Goal: Task Accomplishment & Management: Manage account settings

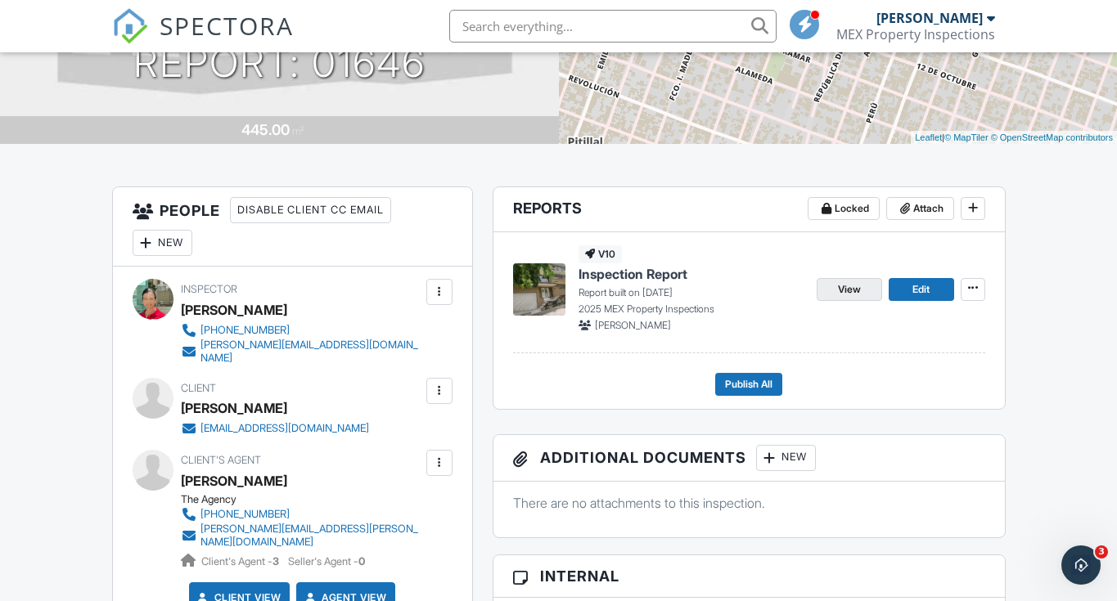
click at [850, 289] on span "View" at bounding box center [849, 289] width 23 height 16
click at [853, 287] on span "View" at bounding box center [849, 289] width 23 height 16
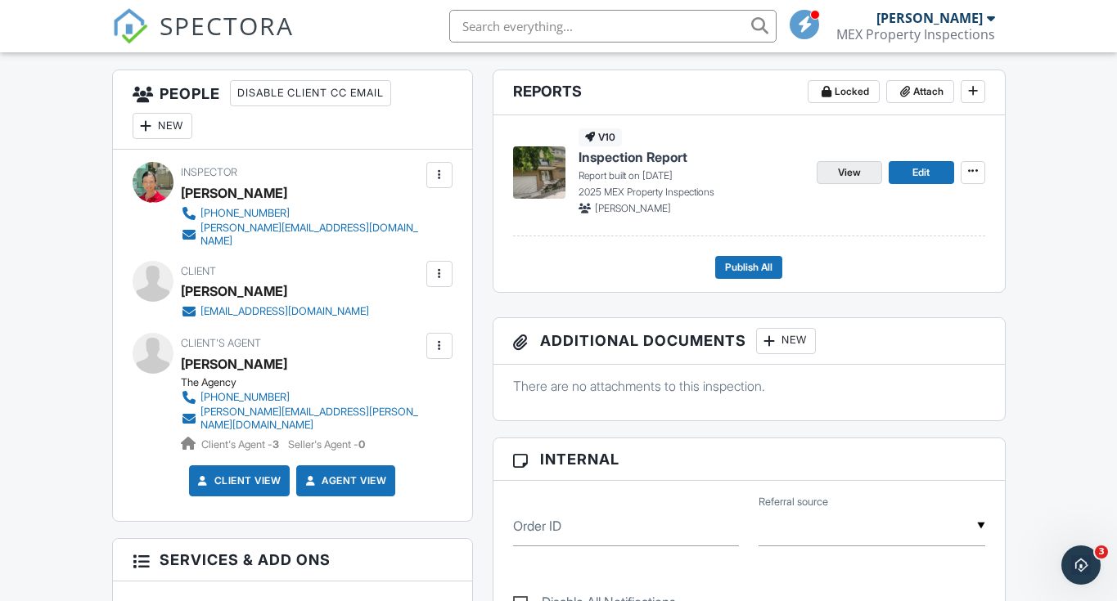
click at [848, 173] on span "View" at bounding box center [849, 172] width 23 height 16
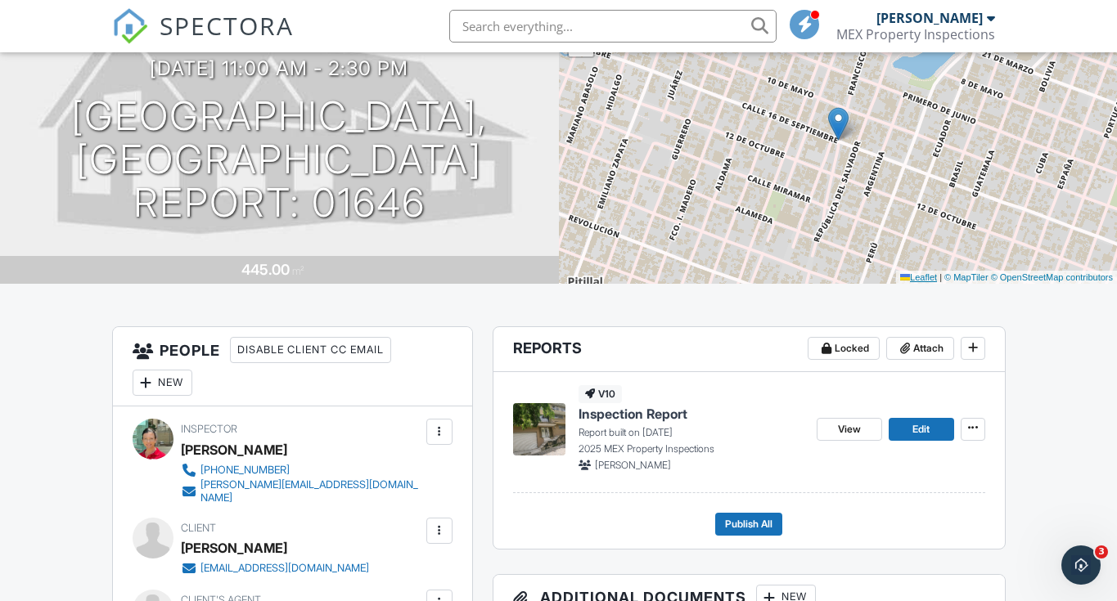
scroll to position [485, 0]
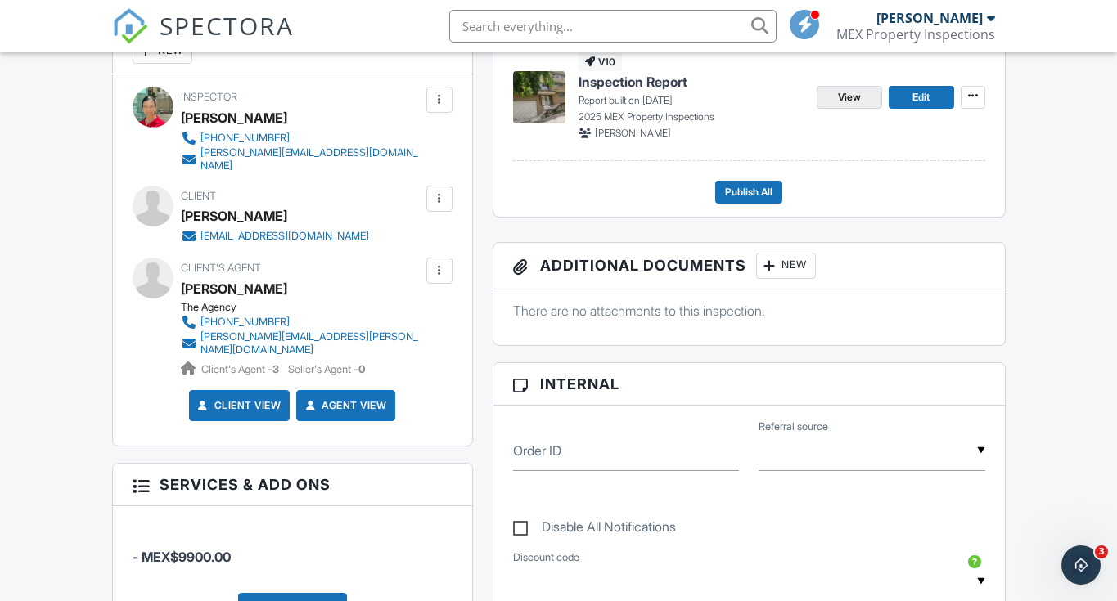
click at [852, 97] on span "View" at bounding box center [849, 97] width 23 height 16
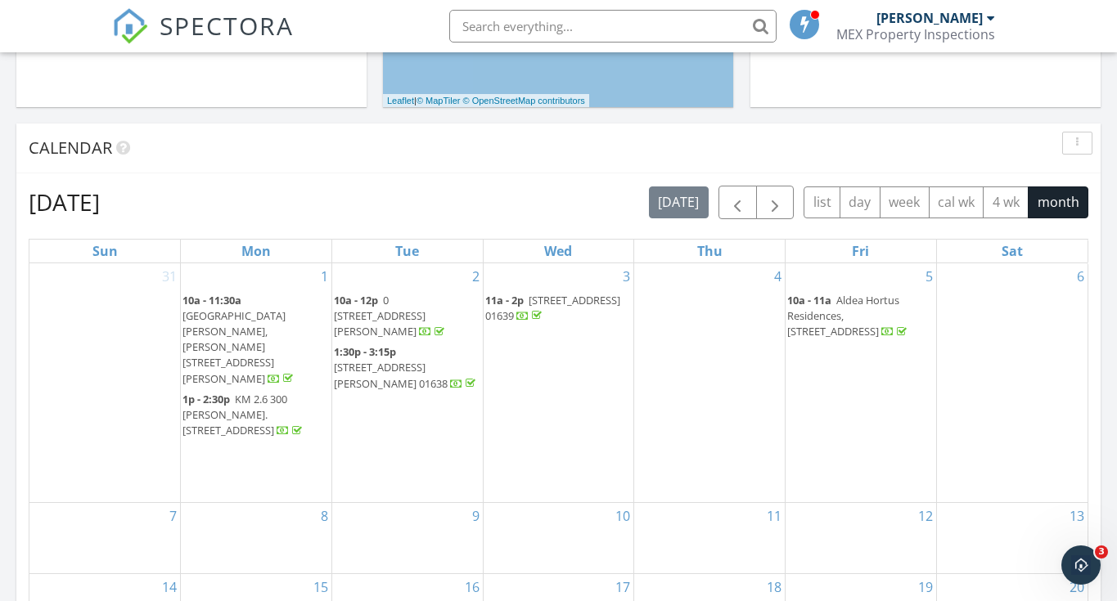
scroll to position [922, 0]
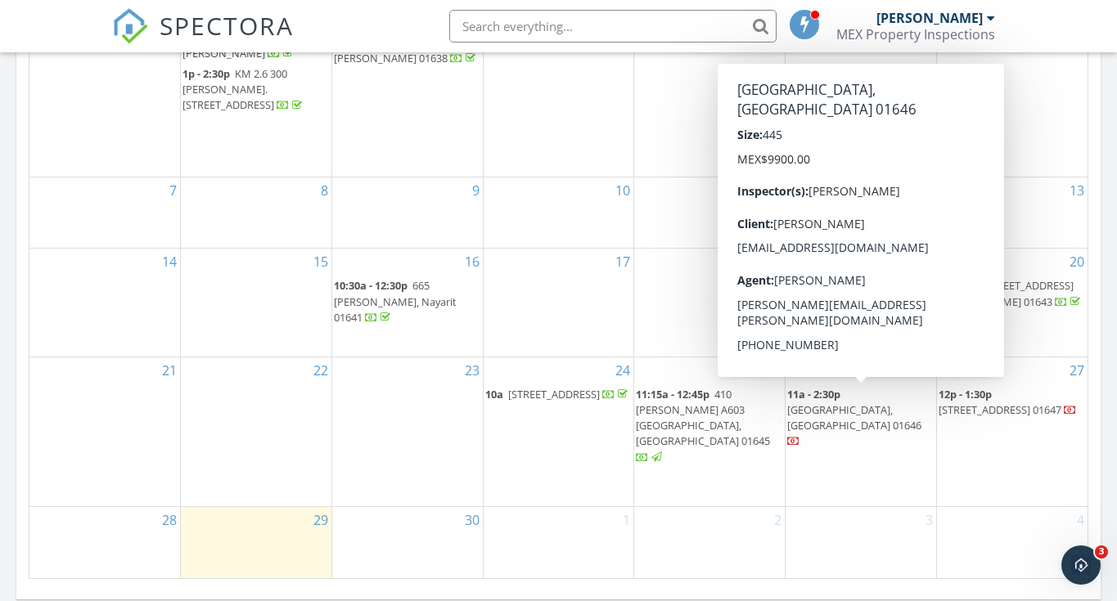
click at [847, 402] on span "Casa El Gauyabo, Puerto Vallarta 01646" at bounding box center [854, 417] width 134 height 30
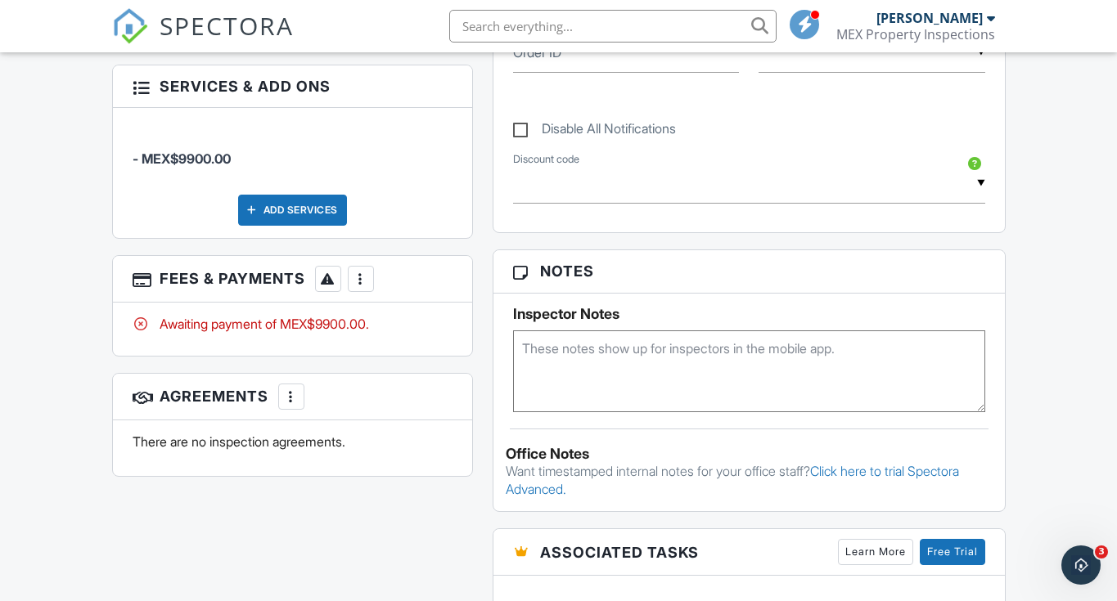
scroll to position [995, 0]
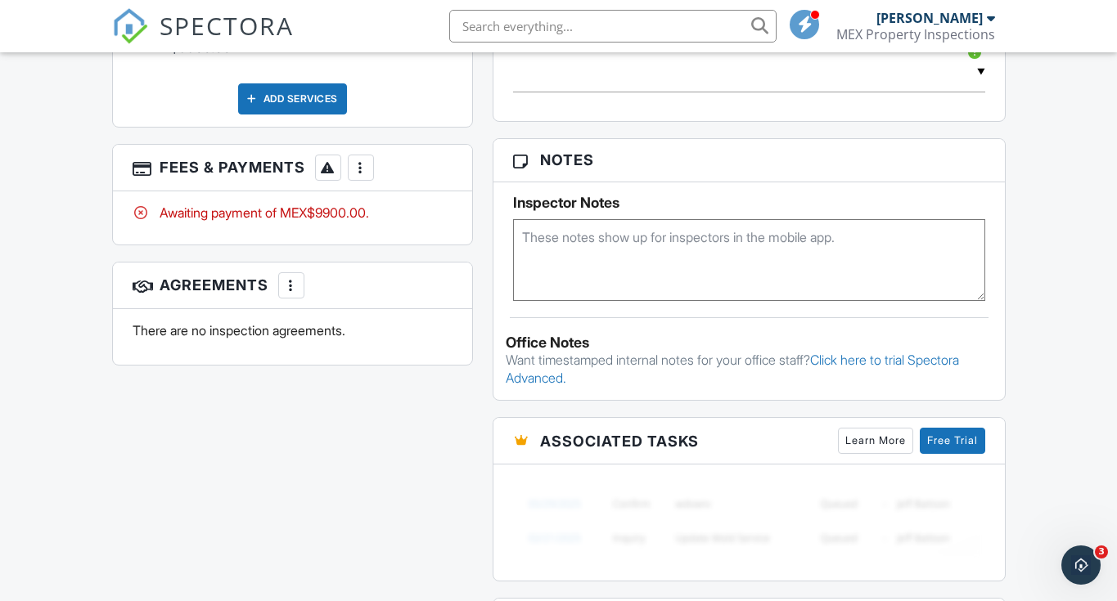
click at [357, 160] on div at bounding box center [361, 168] width 16 height 16
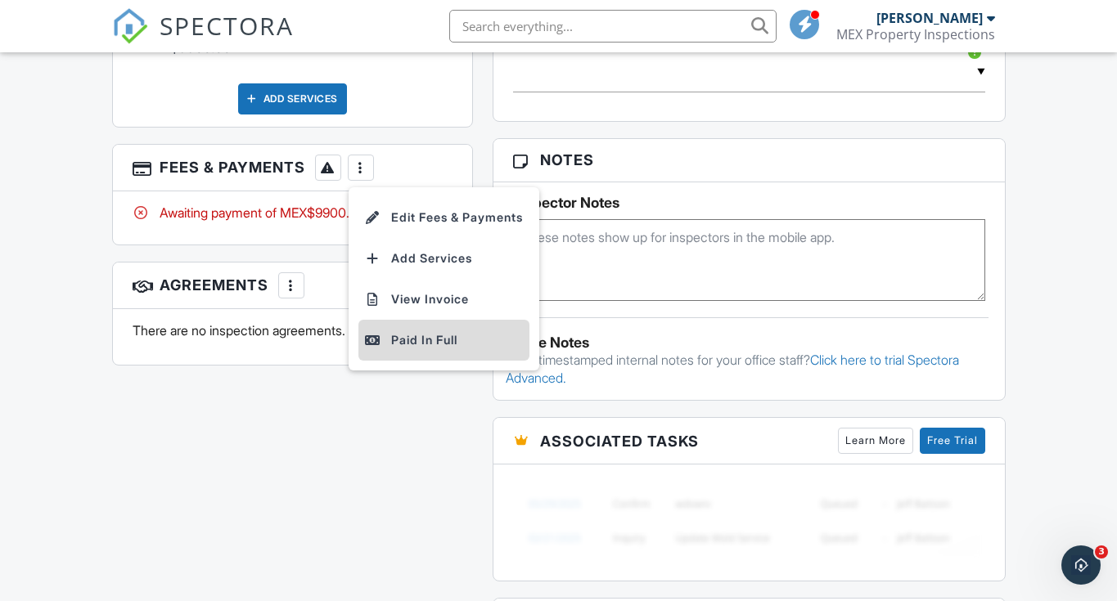
click at [467, 330] on div "Paid In Full" at bounding box center [444, 340] width 158 height 20
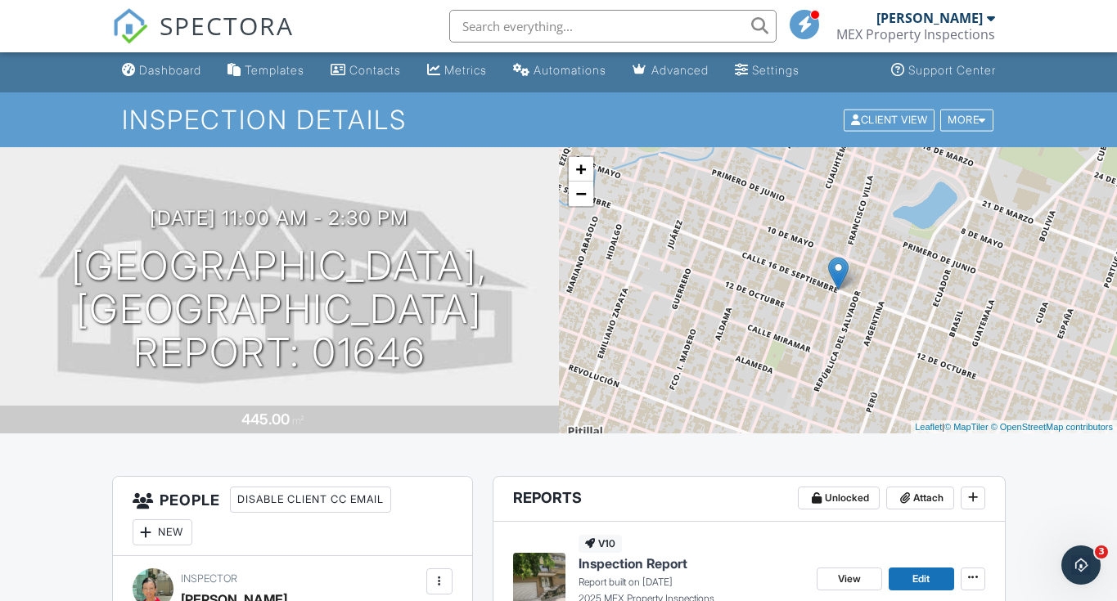
scroll to position [306, 0]
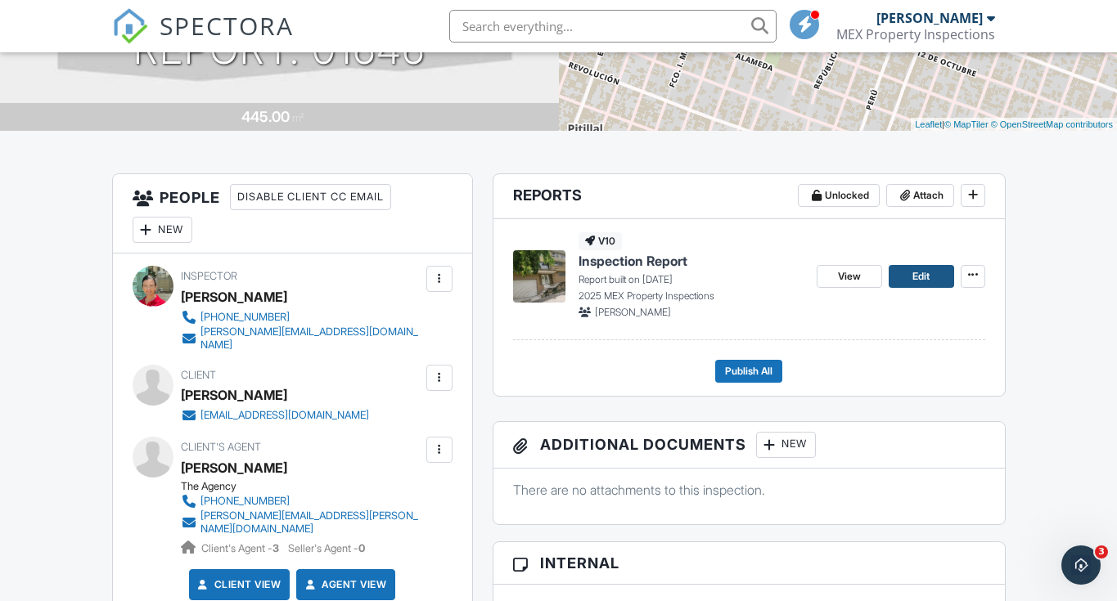
click at [924, 268] on span "Edit" at bounding box center [920, 276] width 17 height 16
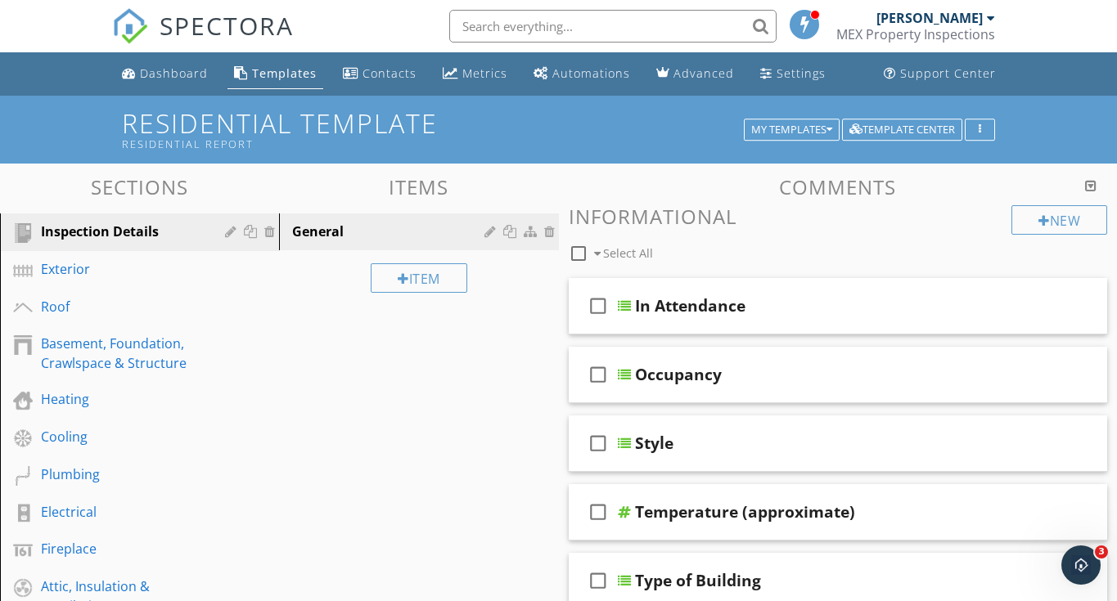
click at [982, 19] on div "[PERSON_NAME]" at bounding box center [935, 18] width 119 height 16
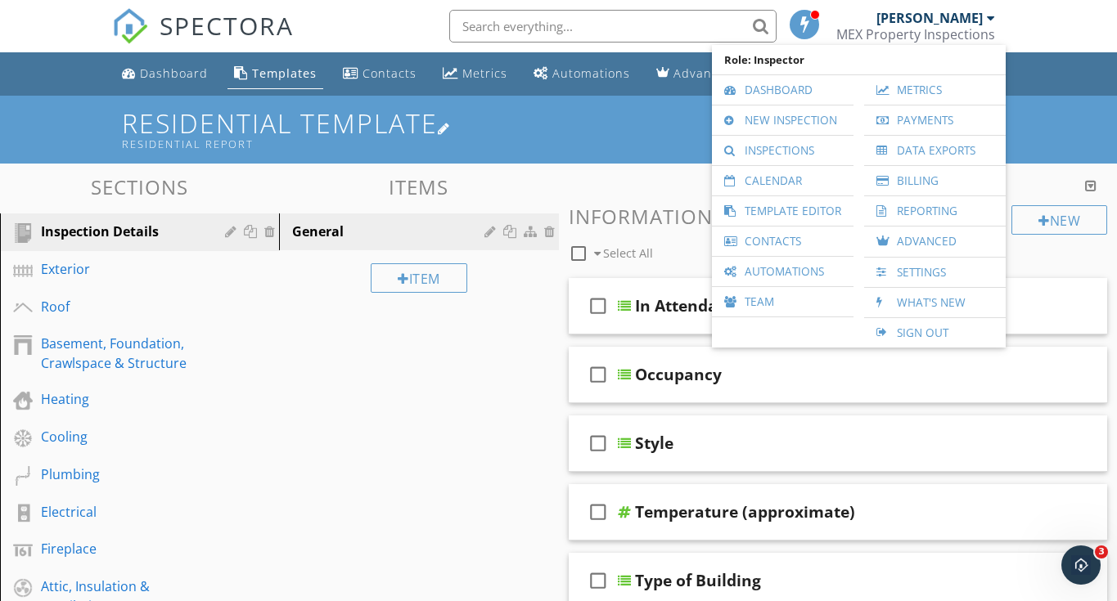
click at [608, 136] on h1 "Residential Template Residential Report" at bounding box center [558, 130] width 872 height 42
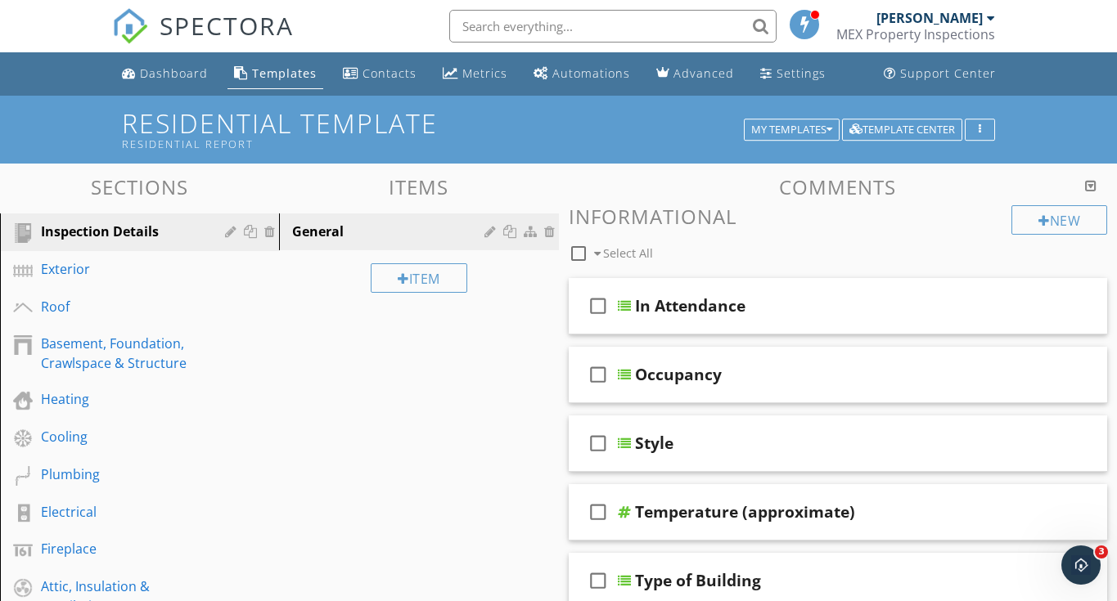
click at [106, 87] on div at bounding box center [558, 300] width 1117 height 601
click at [175, 23] on span "SPECTORA" at bounding box center [227, 25] width 134 height 34
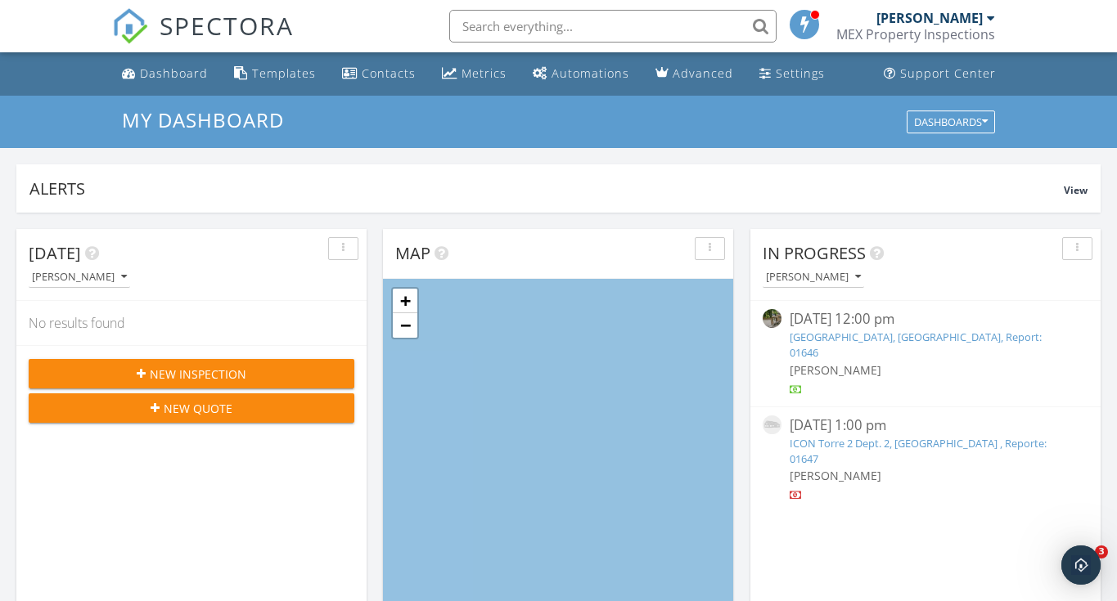
scroll to position [1514, 1142]
click at [236, 34] on span "SPECTORA" at bounding box center [227, 25] width 134 height 34
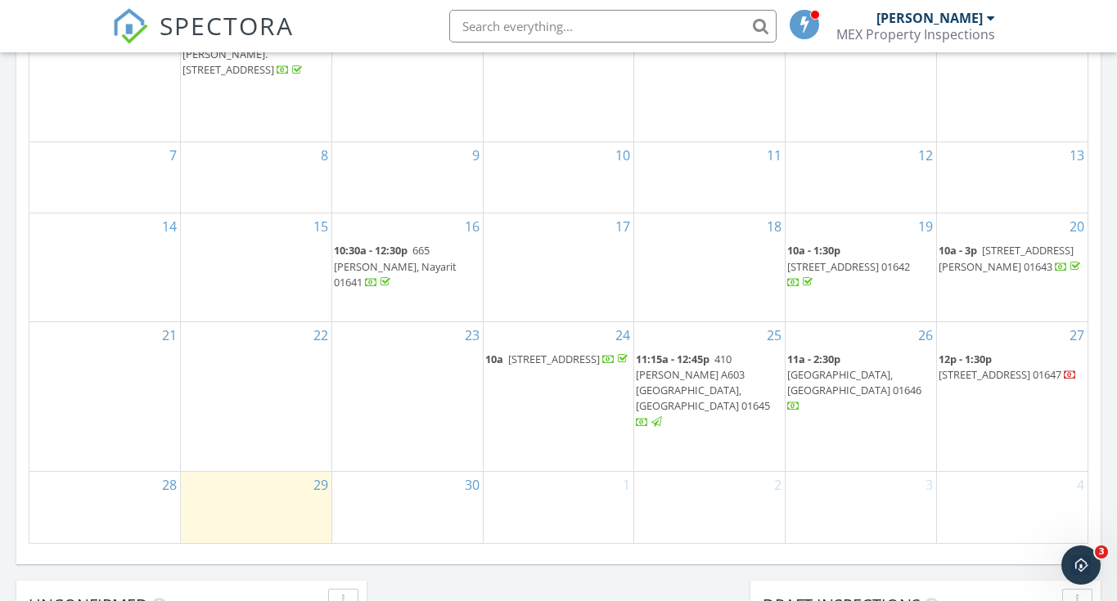
scroll to position [1072, 0]
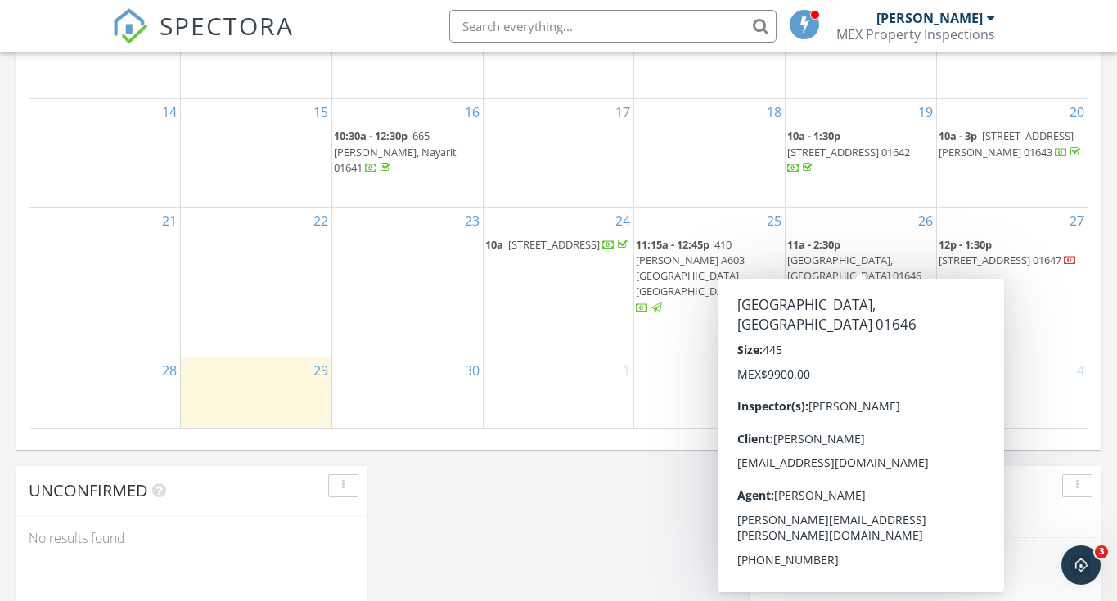
click at [849, 266] on span "[GEOGRAPHIC_DATA], [GEOGRAPHIC_DATA] 01646" at bounding box center [854, 268] width 134 height 30
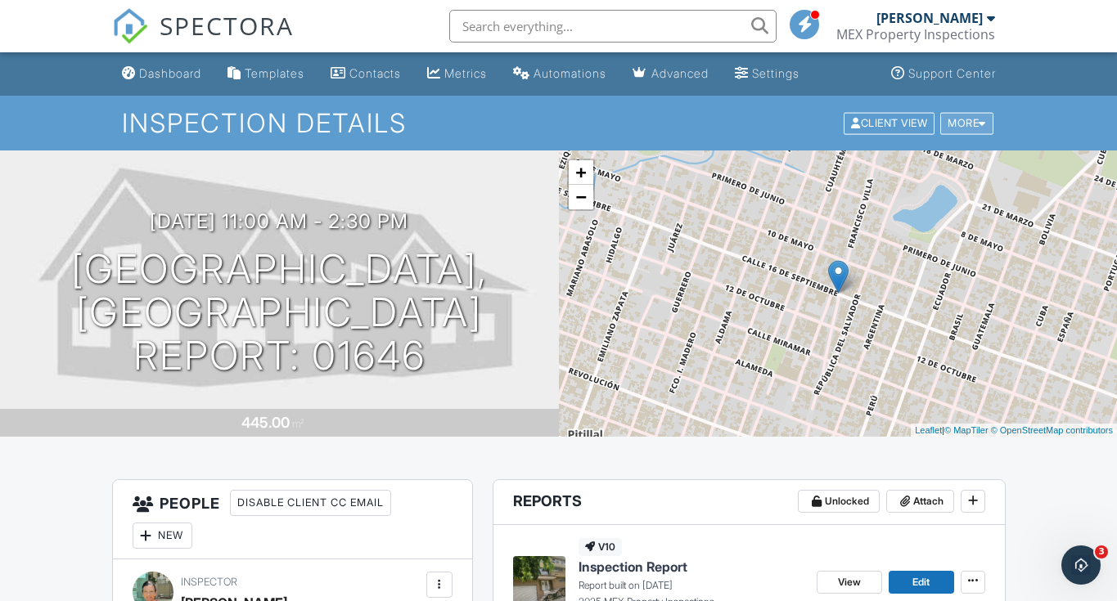
click at [948, 116] on div "More" at bounding box center [966, 123] width 53 height 22
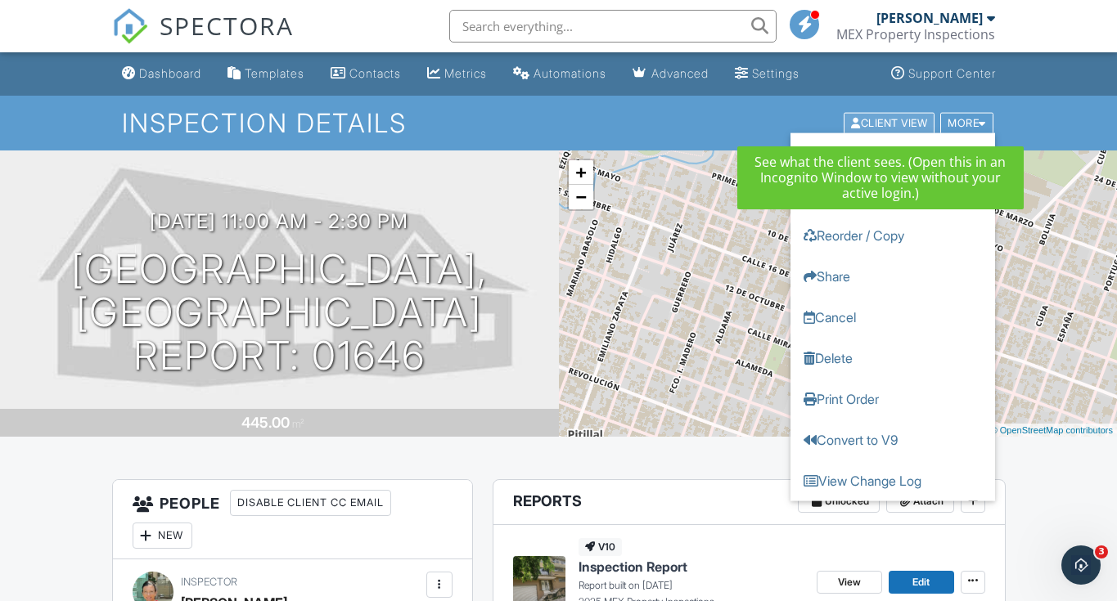
click at [892, 121] on div "Client View" at bounding box center [888, 123] width 91 height 22
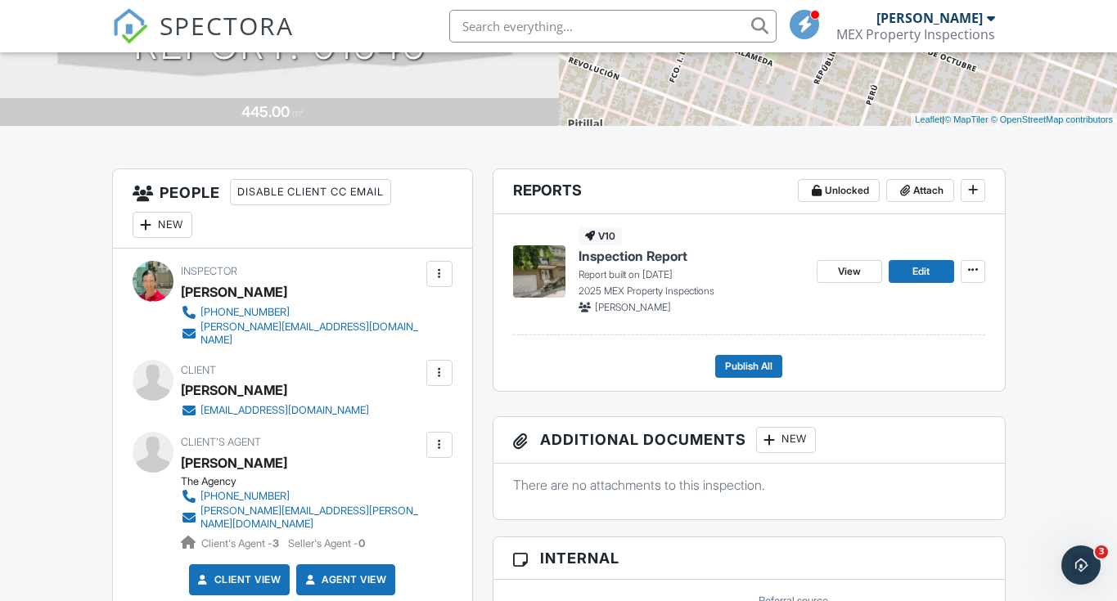
scroll to position [441, 0]
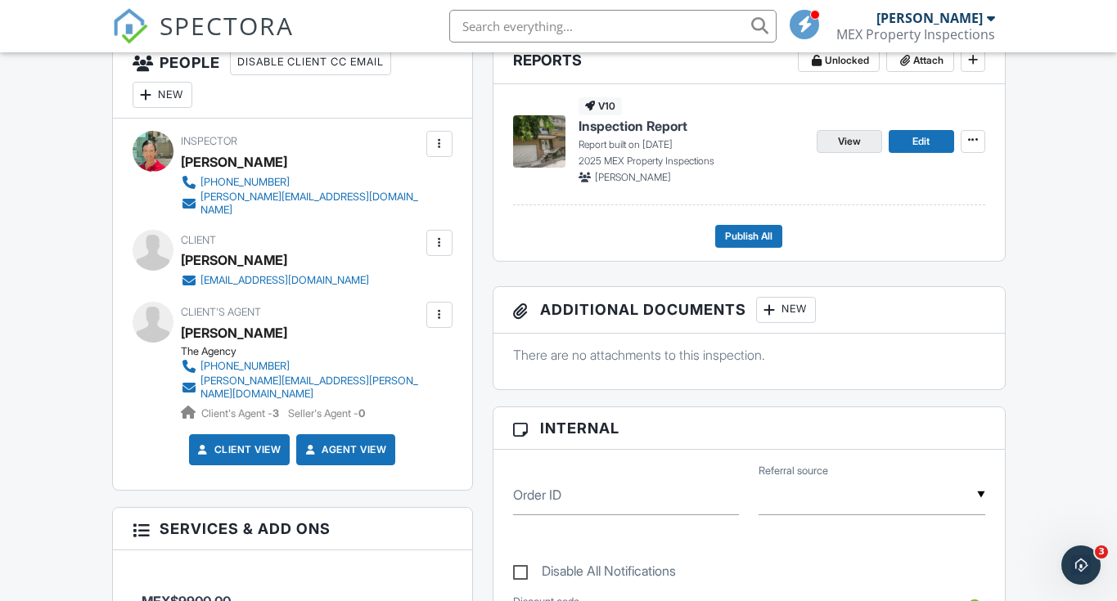
click at [851, 143] on span "View" at bounding box center [849, 141] width 23 height 16
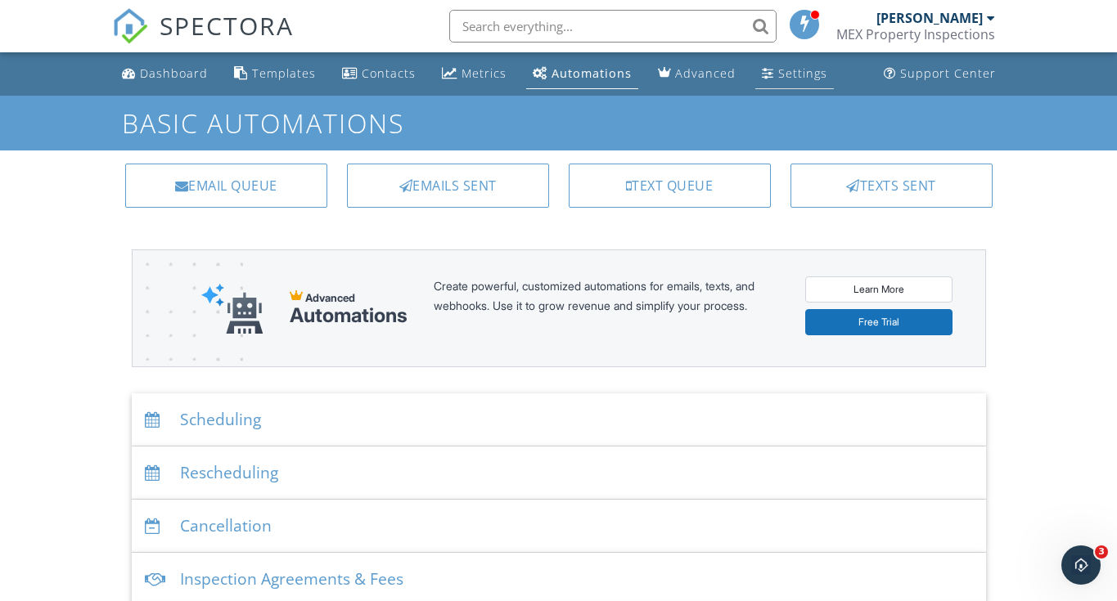
click at [783, 74] on div "Settings" at bounding box center [802, 73] width 49 height 16
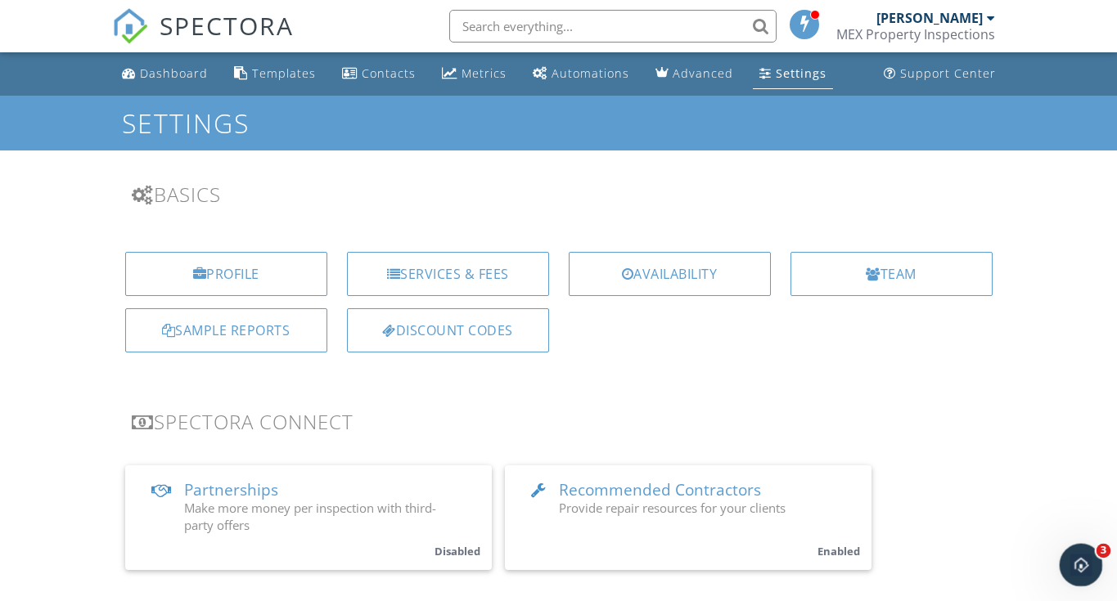
click at [1081, 567] on icon "Open Intercom Messenger" at bounding box center [1078, 563] width 27 height 27
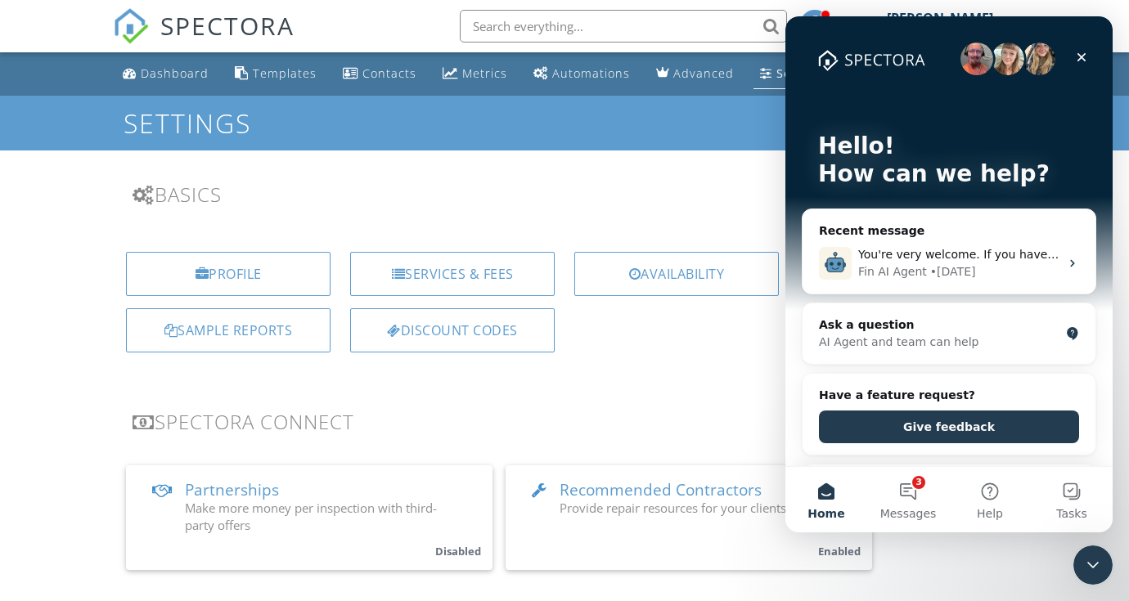
click at [219, 25] on span "SPECTORA" at bounding box center [227, 25] width 134 height 34
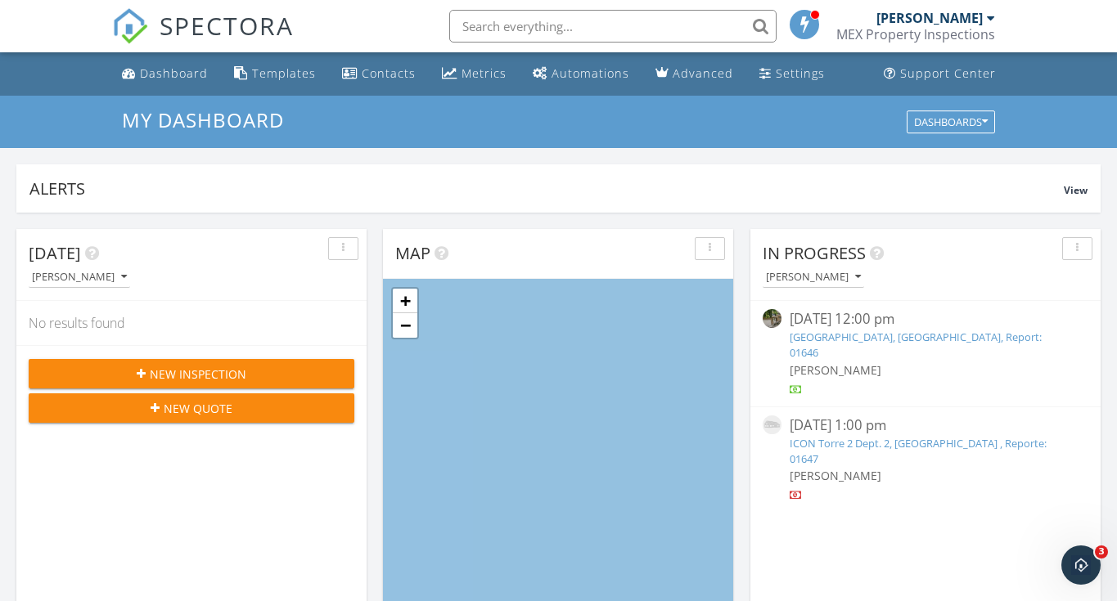
click at [836, 340] on link "Casa El Gauyabo, Puerto Vallarta, Report: 01646" at bounding box center [915, 345] width 252 height 30
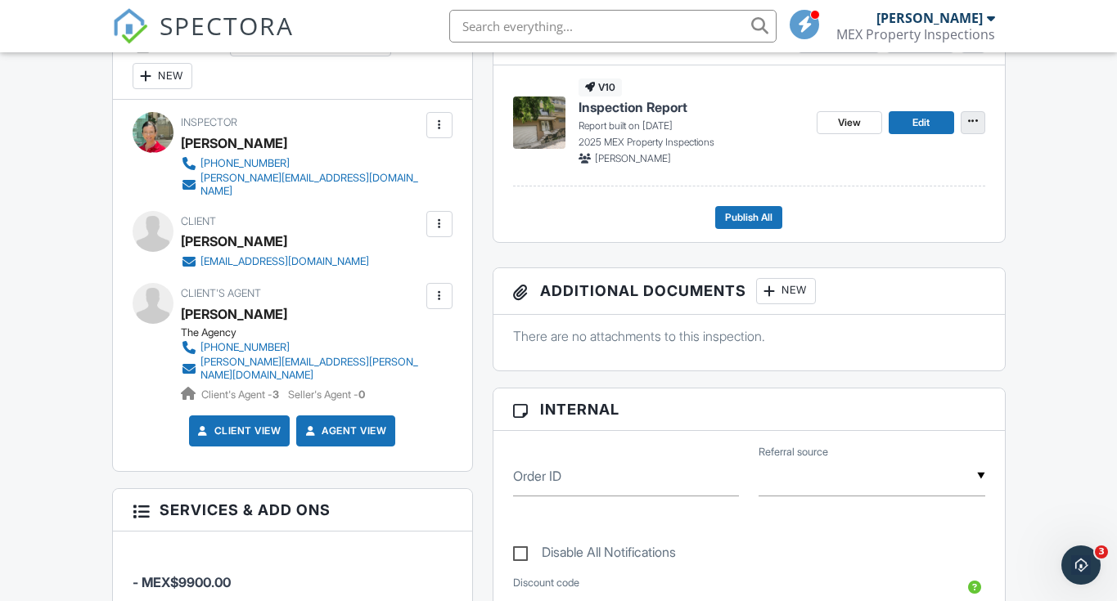
click at [983, 123] on button at bounding box center [972, 122] width 25 height 23
click at [845, 124] on span "View" at bounding box center [849, 123] width 23 height 16
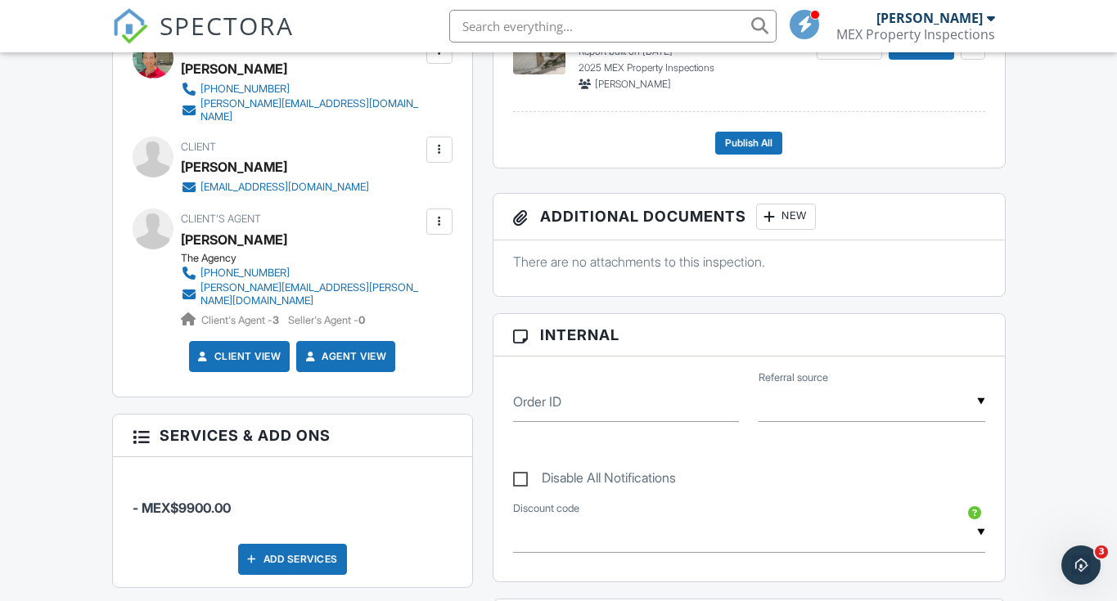
scroll to position [236, 0]
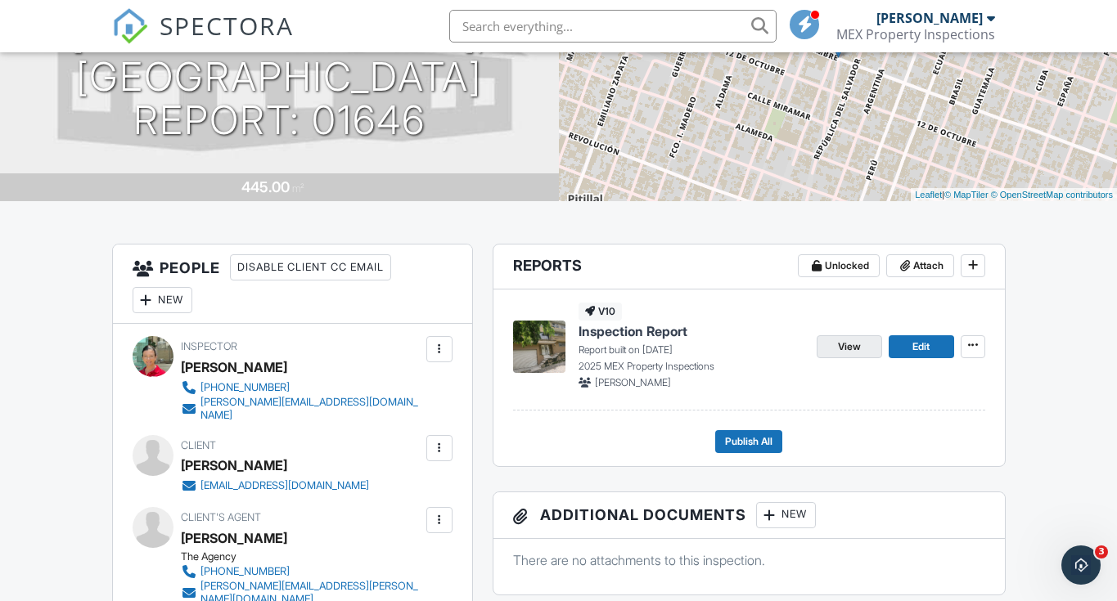
click at [852, 353] on span "View" at bounding box center [849, 347] width 23 height 16
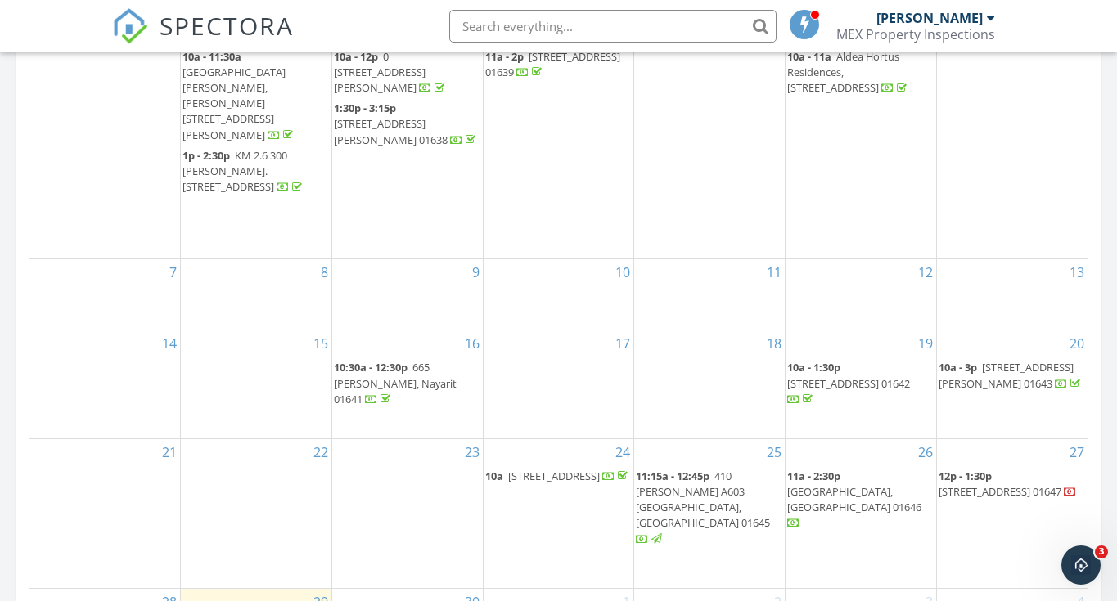
scroll to position [977, 0]
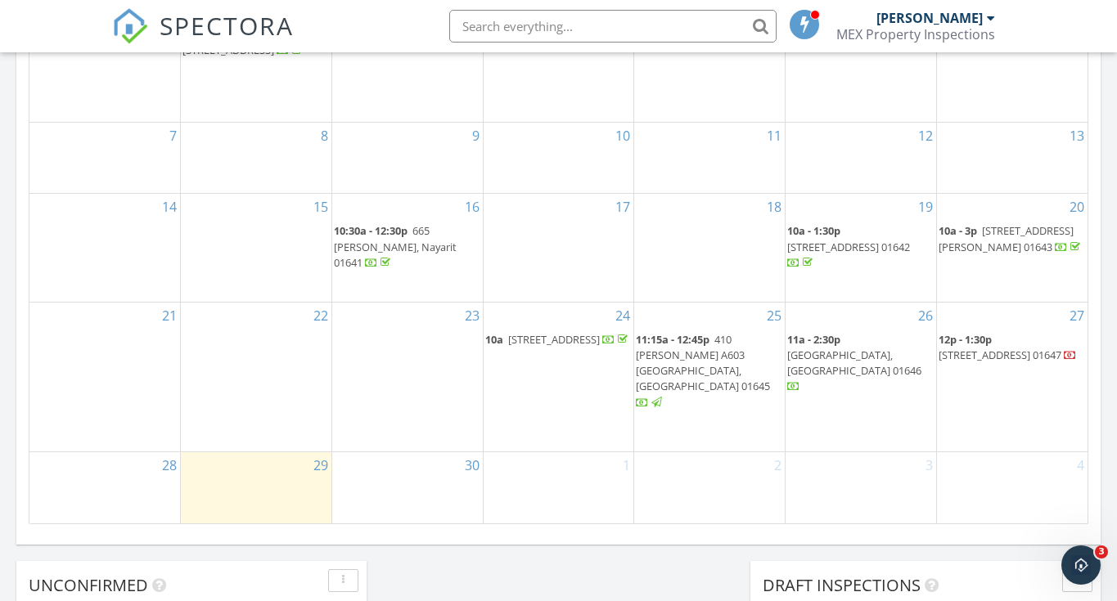
click at [1020, 574] on div "Draft Inspections" at bounding box center [912, 585] width 301 height 25
click at [1085, 556] on icon "Open Intercom Messenger" at bounding box center [1078, 563] width 27 height 27
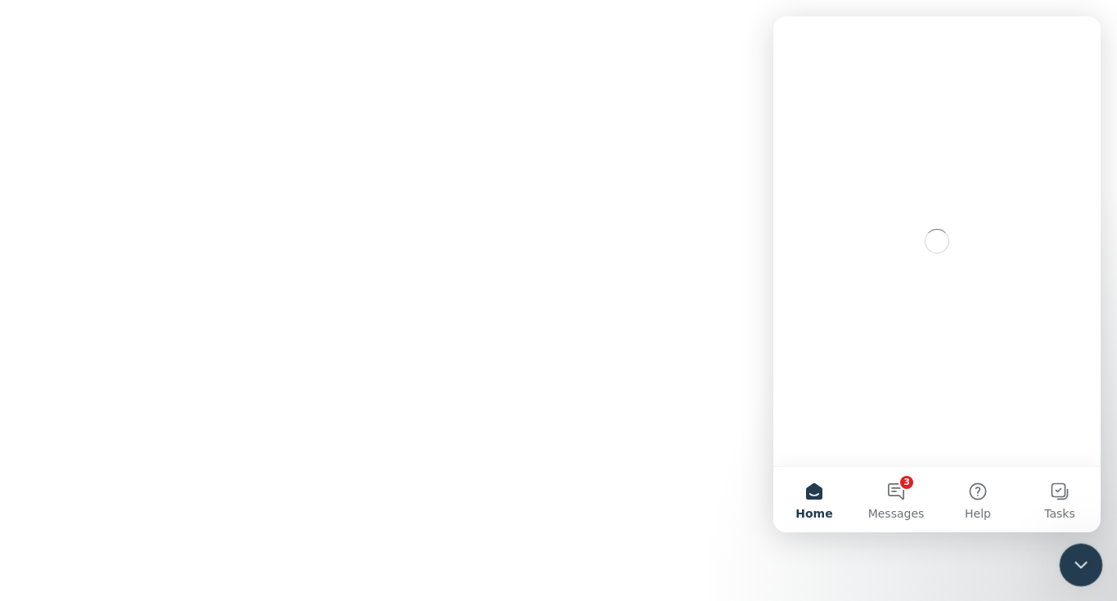
scroll to position [0, 0]
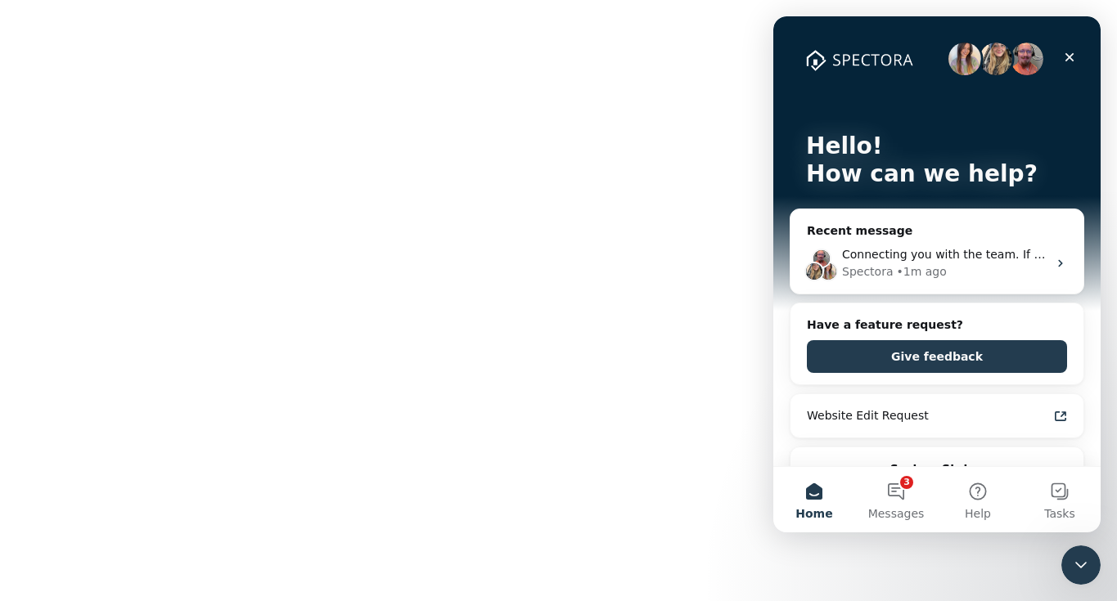
click at [553, 0] on html "SPECTORA Angie Poszwa MEX Property Inspections Role: Inspector Dashboard New In…" at bounding box center [558, 0] width 1117 height 0
click at [1068, 58] on icon "Close" at bounding box center [1069, 57] width 9 height 9
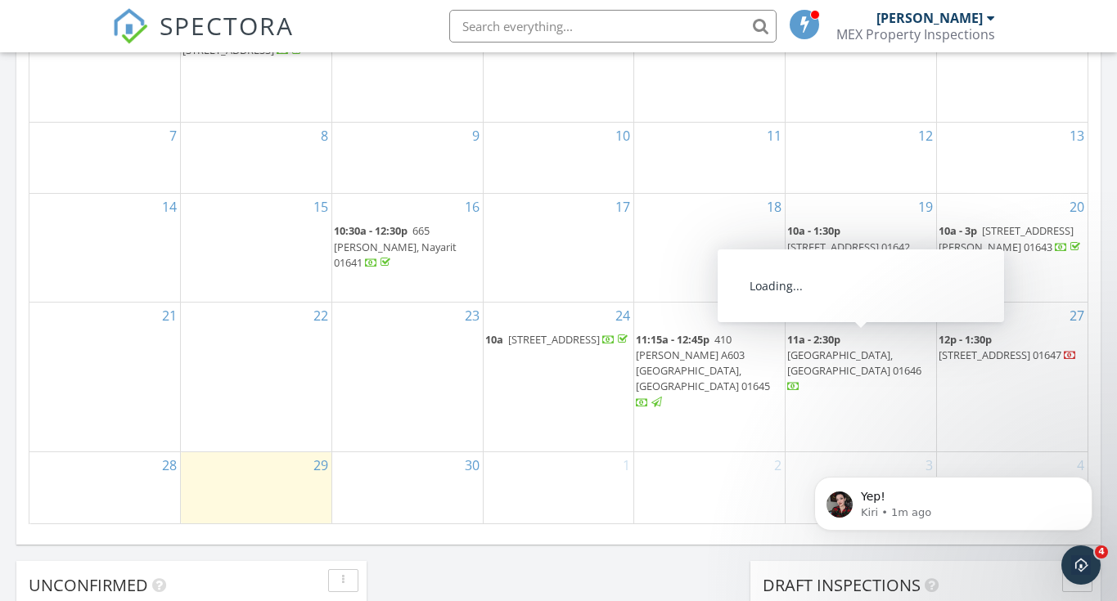
click at [830, 348] on span "Casa El Gauyabo, Puerto Vallarta 01646" at bounding box center [854, 363] width 134 height 30
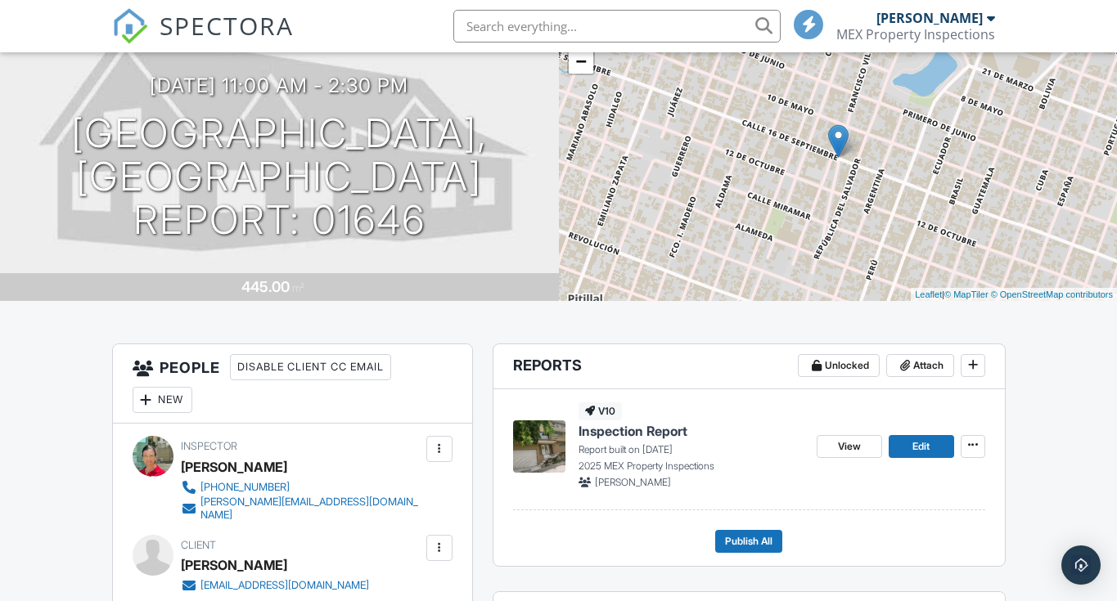
scroll to position [139, 0]
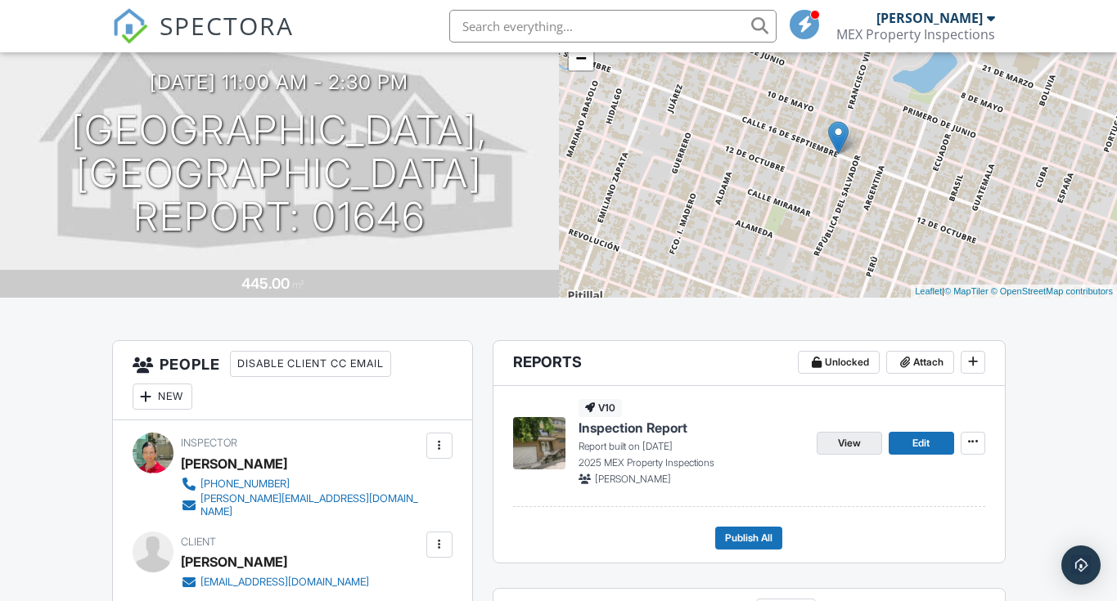
click at [835, 437] on link "View" at bounding box center [848, 443] width 65 height 23
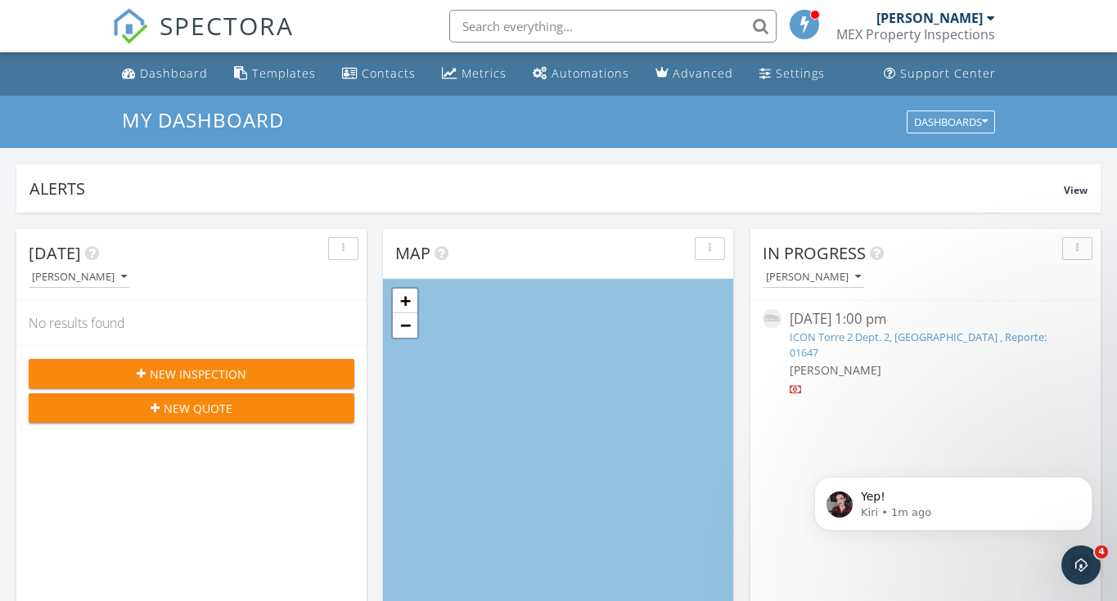
click at [235, 27] on span "SPECTORA" at bounding box center [227, 25] width 134 height 34
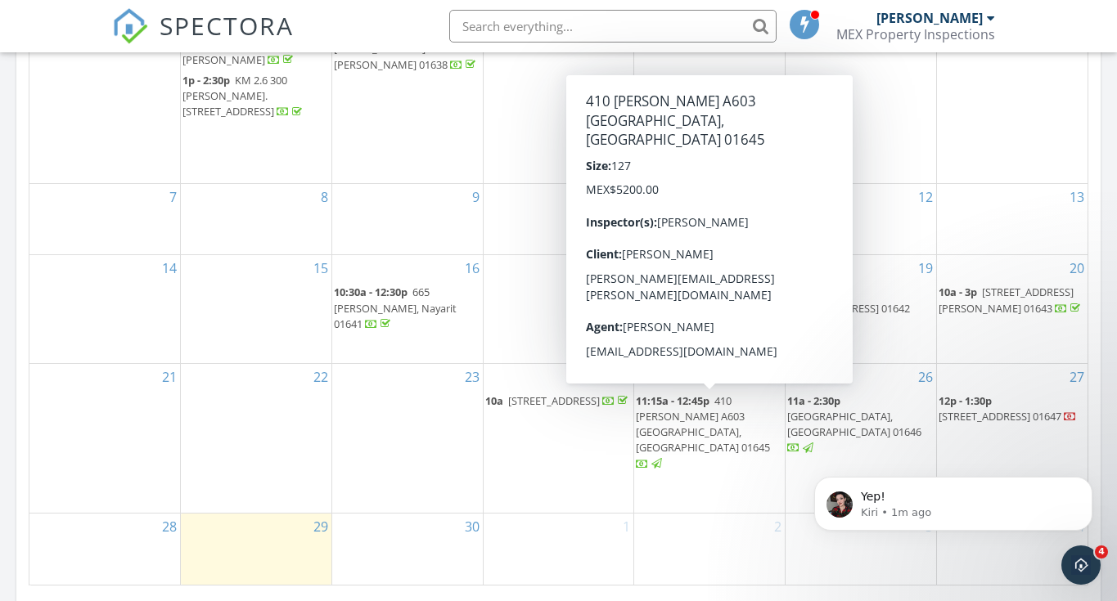
scroll to position [951, 0]
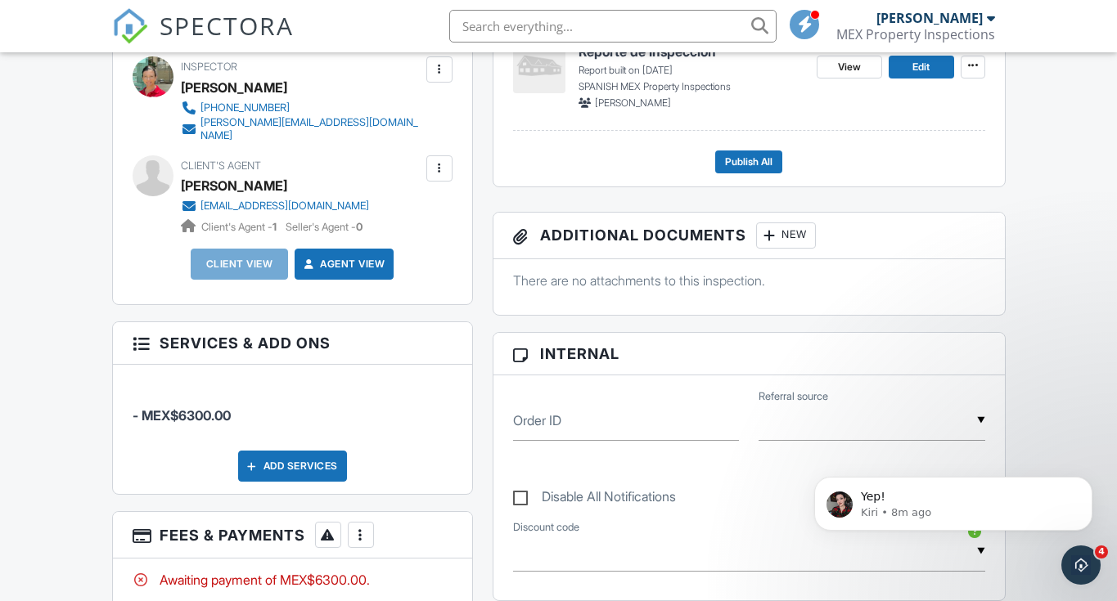
scroll to position [234, 0]
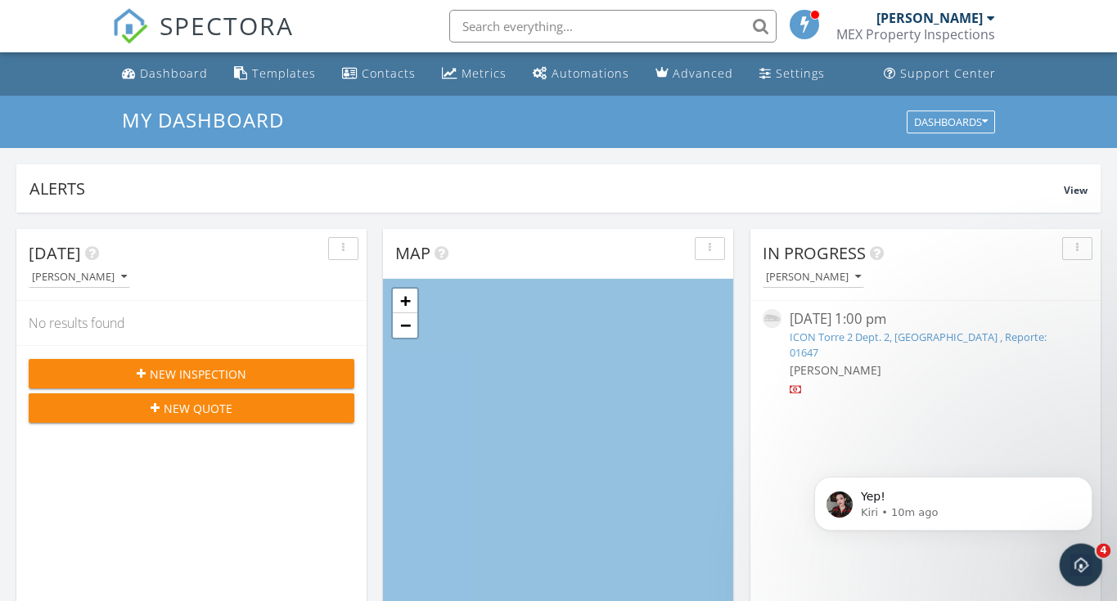
click at [1076, 558] on icon "Open Intercom Messenger" at bounding box center [1078, 563] width 27 height 27
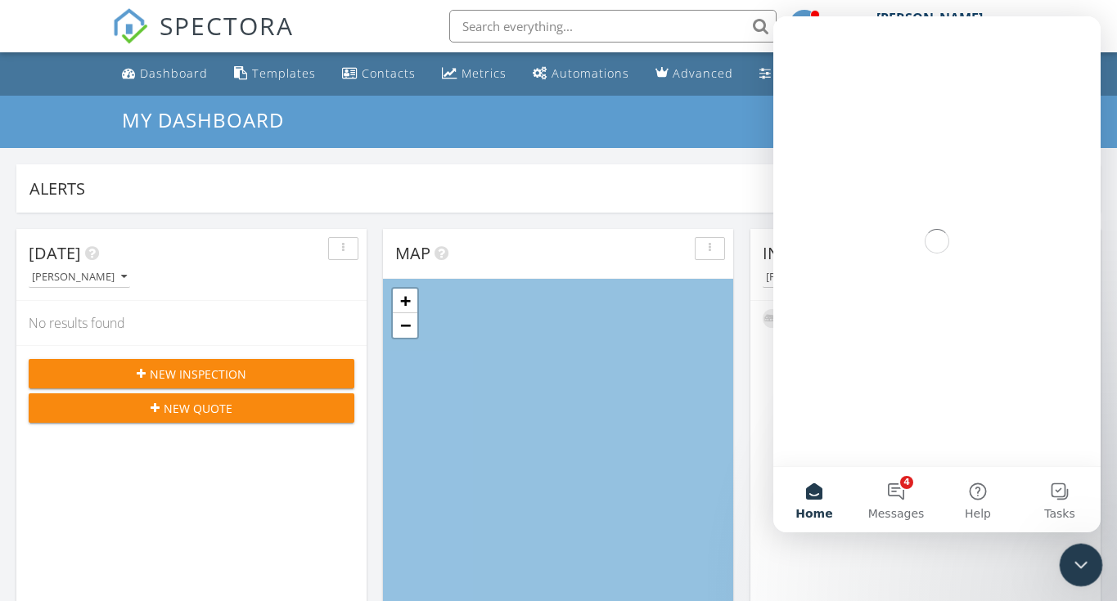
click at [1076, 559] on icon "Close Intercom Messenger" at bounding box center [1078, 563] width 20 height 20
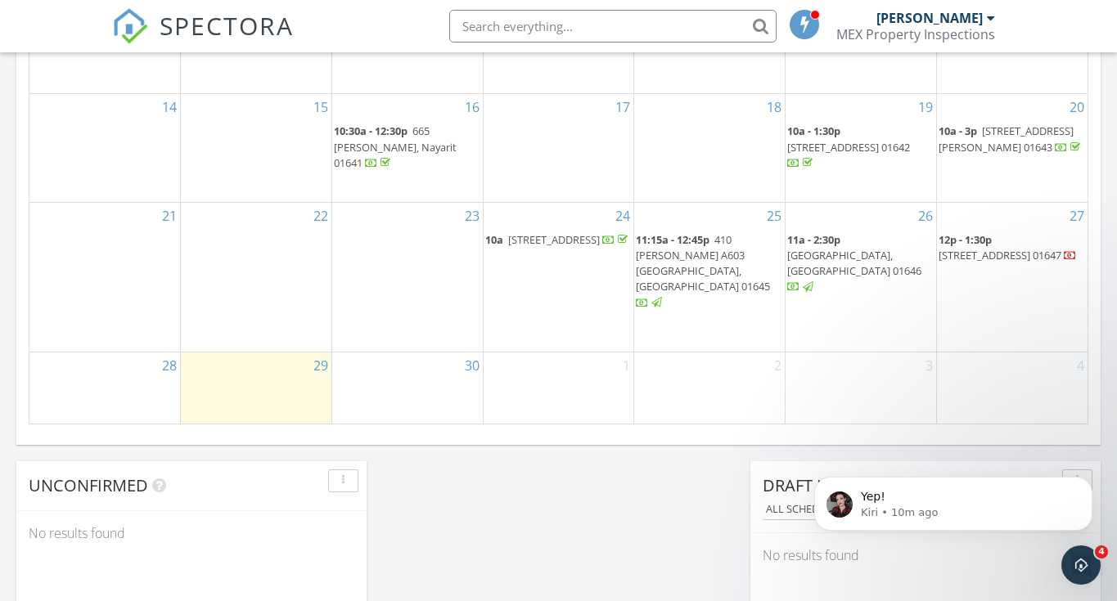
scroll to position [941, 0]
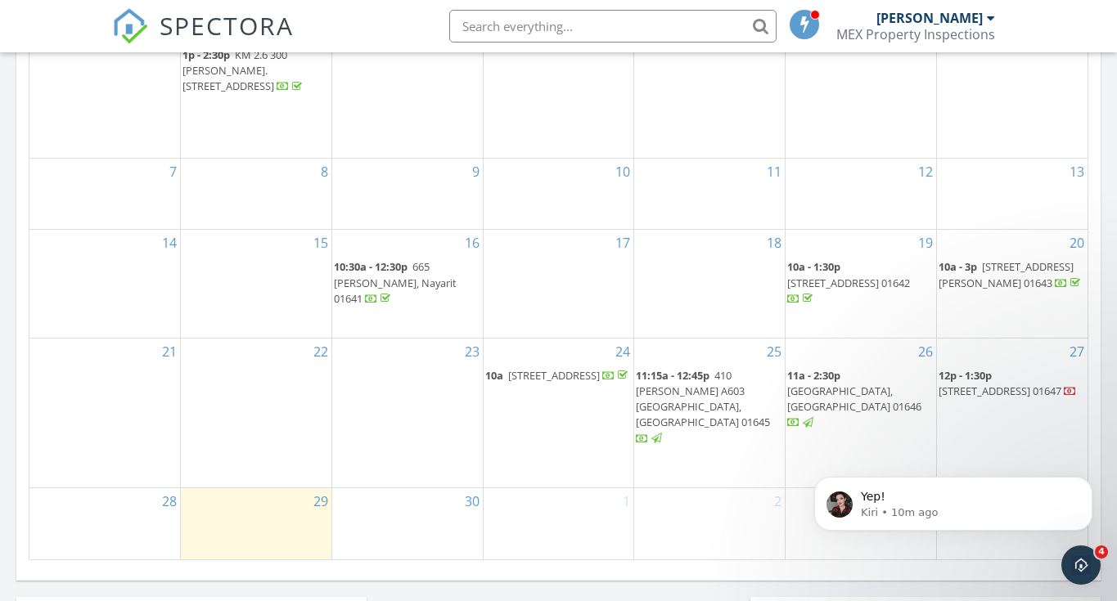
click at [995, 392] on span "[STREET_ADDRESS] 01647" at bounding box center [999, 391] width 123 height 15
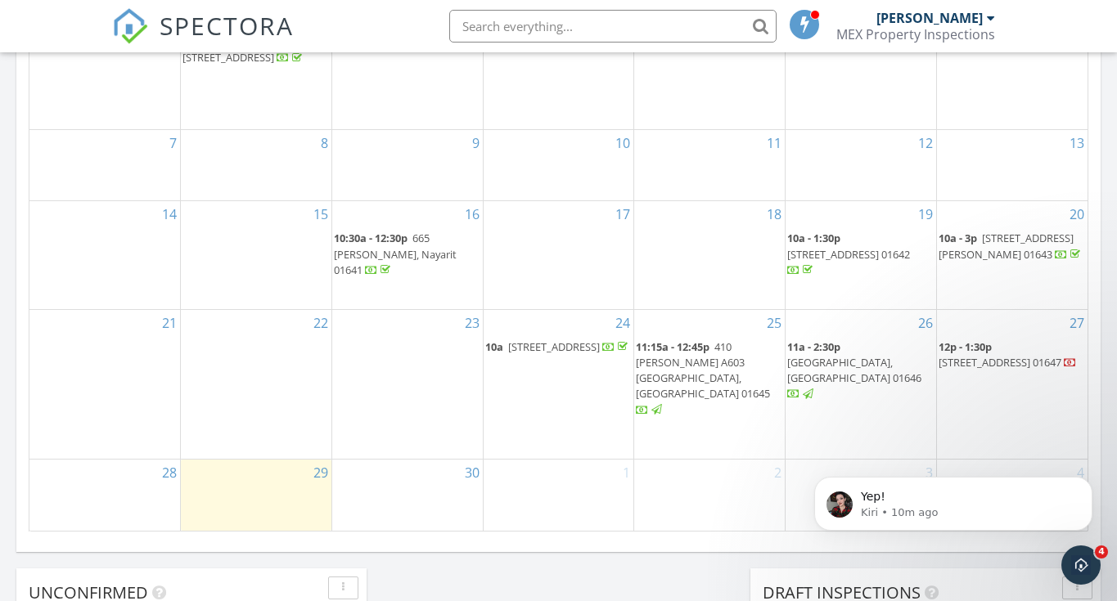
scroll to position [993, 0]
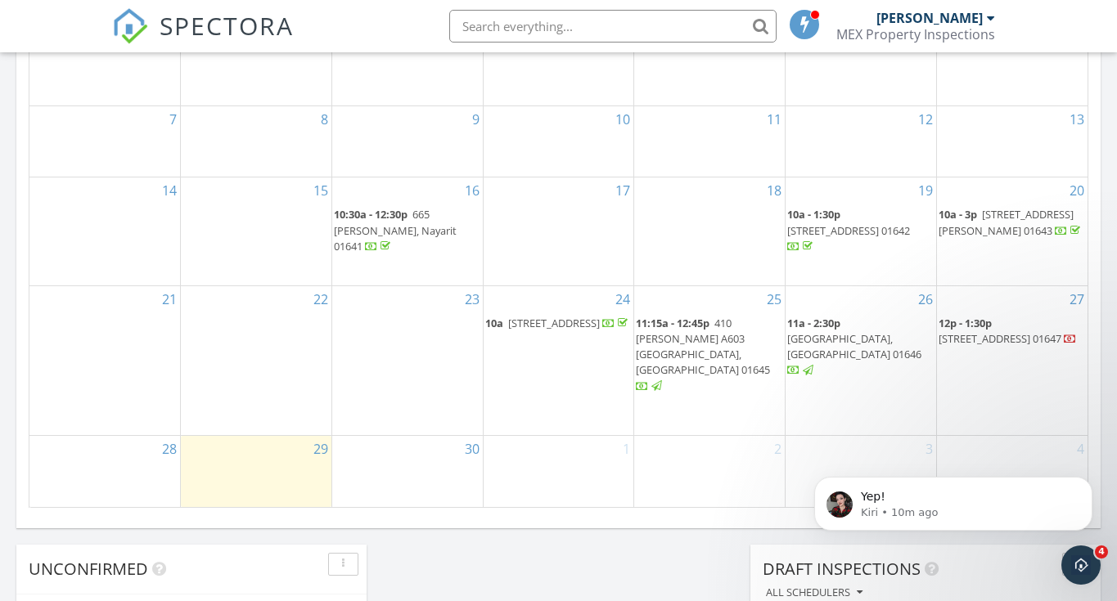
click at [823, 330] on span "11a - 2:30p" at bounding box center [813, 323] width 53 height 15
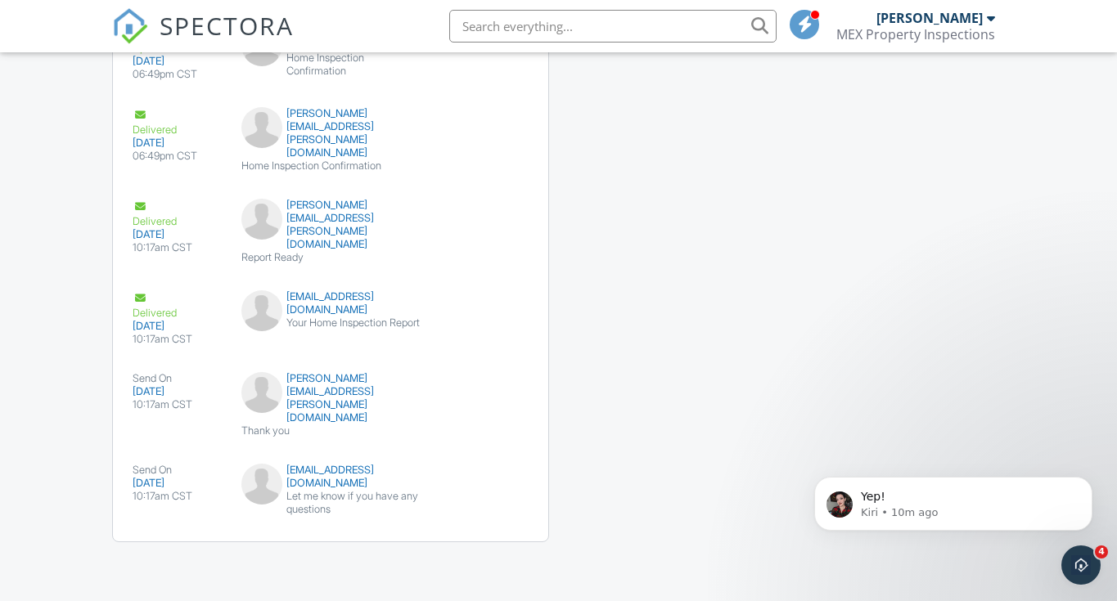
scroll to position [2030, 0]
